Goal: Task Accomplishment & Management: Manage account settings

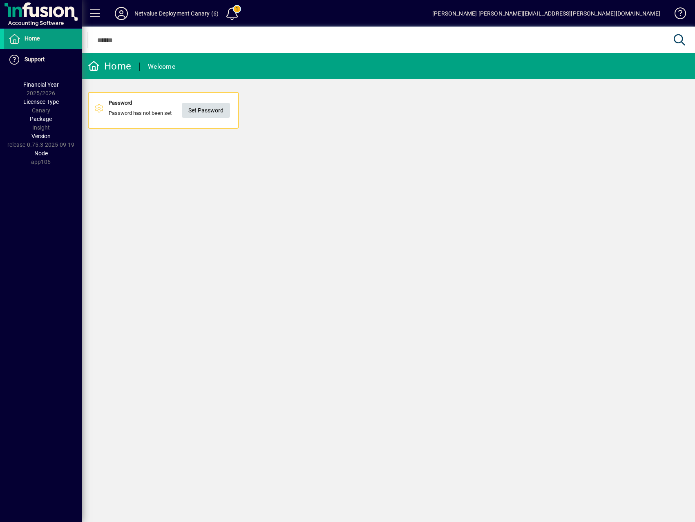
click at [199, 107] on span "Set Password" at bounding box center [205, 110] width 35 height 13
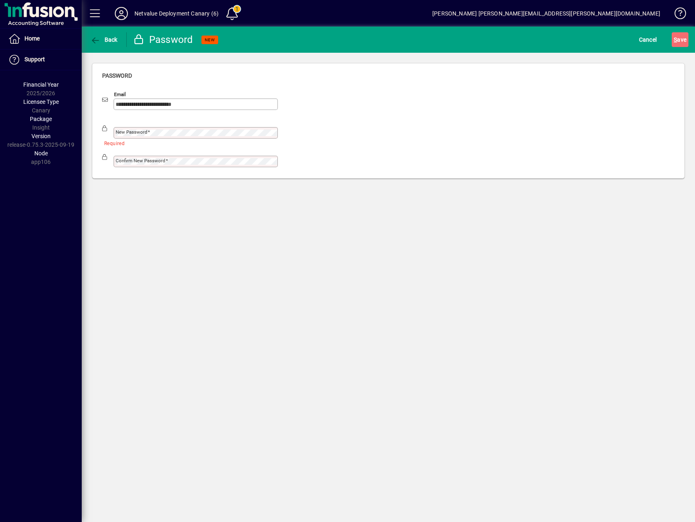
click at [336, 228] on div "**********" at bounding box center [388, 274] width 613 height 495
click at [670, 40] on div "S ave" at bounding box center [680, 39] width 30 height 15
click at [674, 41] on span "S" at bounding box center [675, 39] width 3 height 7
